Goal: Go to known website: Access a specific website the user already knows

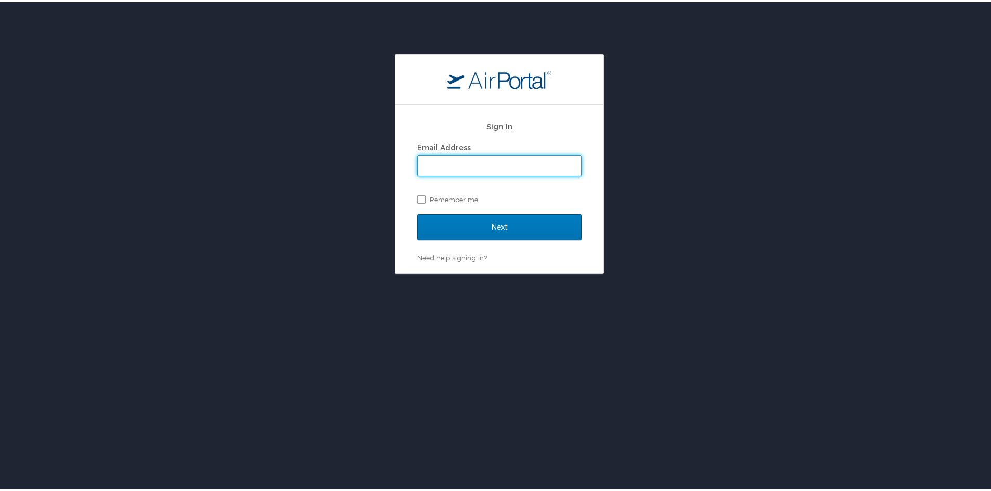
type input "tamara.bland@magna.com"
click at [417, 212] on input "Next" at bounding box center [499, 225] width 164 height 26
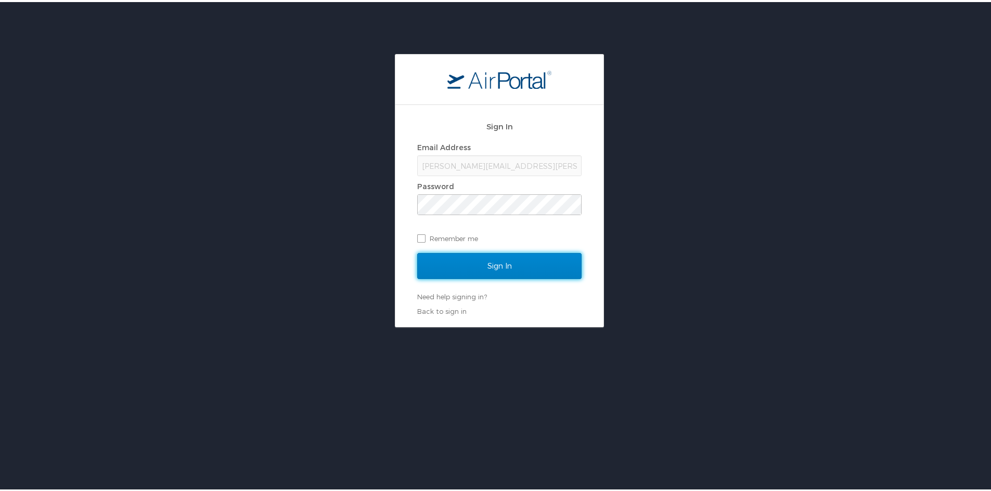
click at [528, 272] on input "Sign In" at bounding box center [499, 264] width 164 height 26
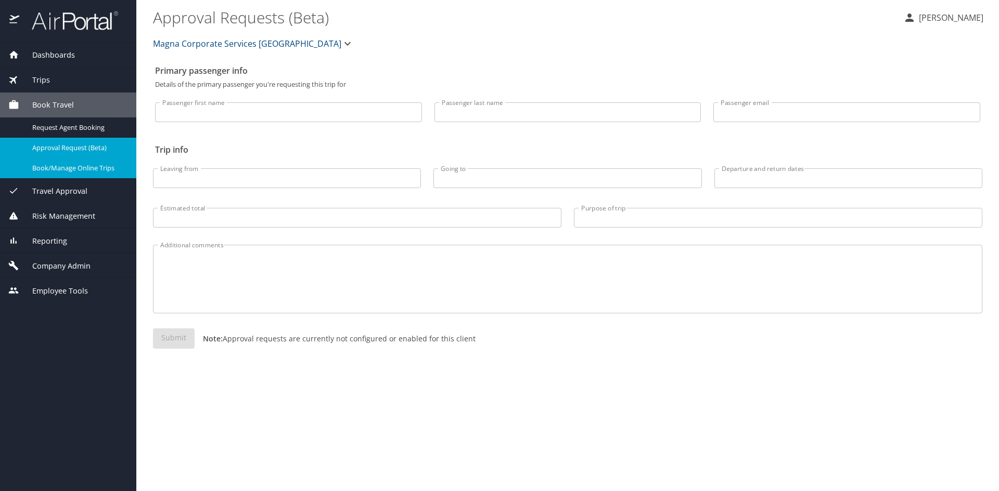
click at [104, 167] on span "Book/Manage Online Trips" at bounding box center [78, 168] width 92 height 10
